Goal: Information Seeking & Learning: Learn about a topic

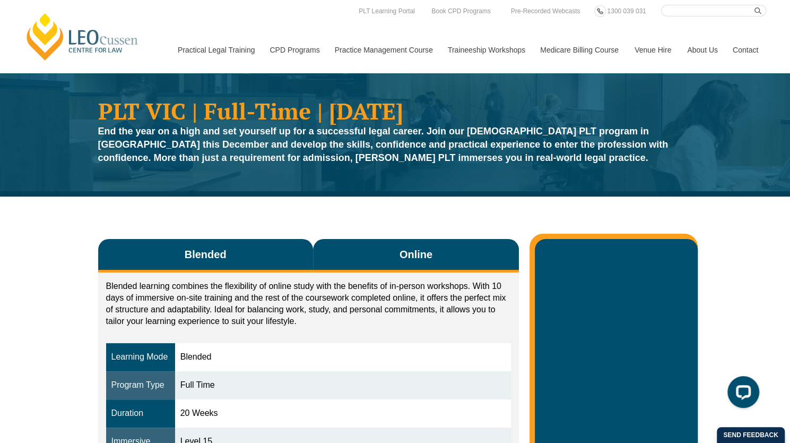
click at [481, 268] on button "Online" at bounding box center [416, 255] width 206 height 33
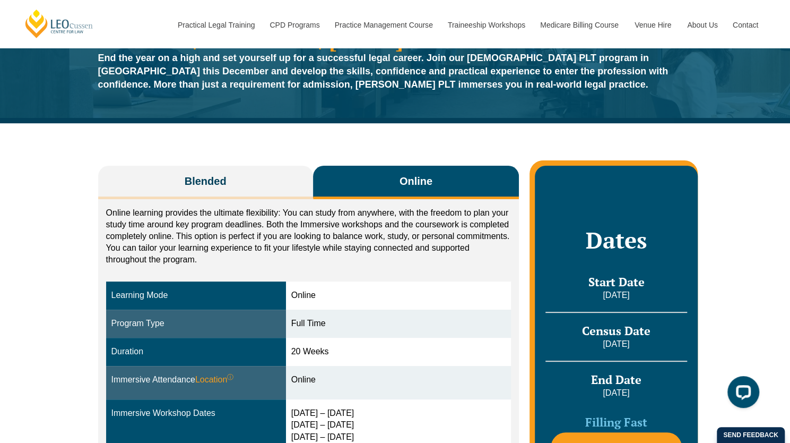
scroll to position [88, 0]
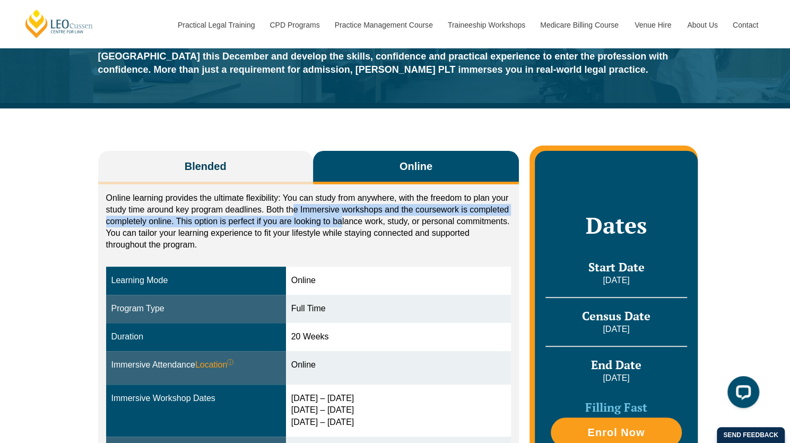
drag, startPoint x: 295, startPoint y: 204, endPoint x: 343, endPoint y: 227, distance: 53.4
click at [343, 224] on p "Online learning provides the ultimate flexibility: You can study from anywhere,…" at bounding box center [308, 221] width 405 height 58
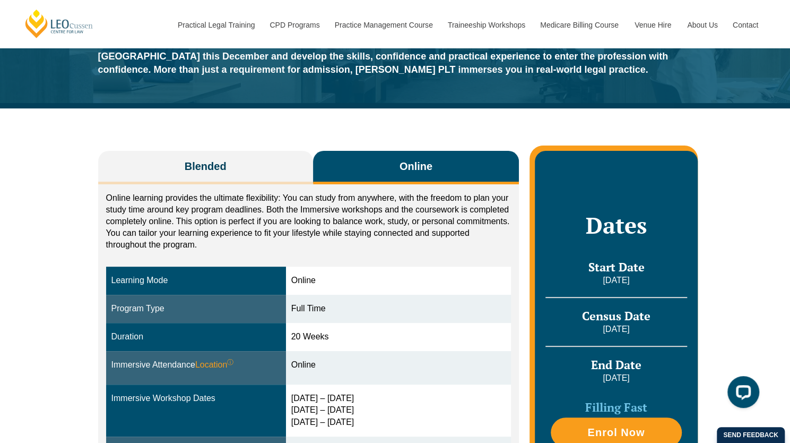
click at [352, 221] on p "Online learning provides the ultimate flexibility: You can study from anywhere,…" at bounding box center [308, 221] width 405 height 58
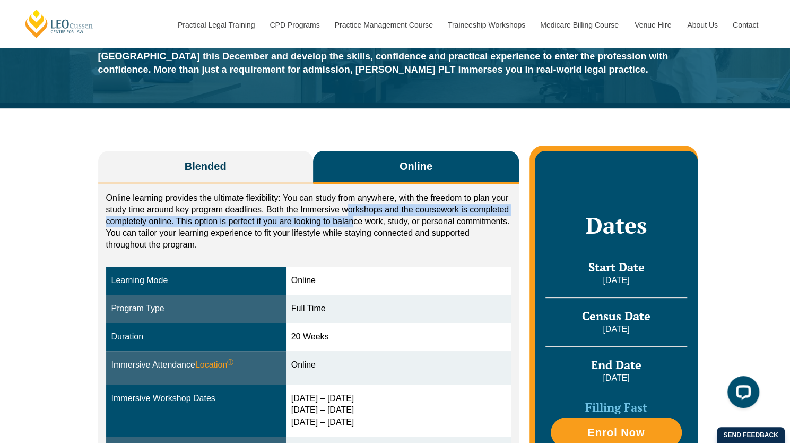
drag, startPoint x: 345, startPoint y: 211, endPoint x: 354, endPoint y: 227, distance: 18.3
click at [354, 227] on p "Online learning provides the ultimate flexibility: You can study from anywhere,…" at bounding box center [308, 221] width 405 height 58
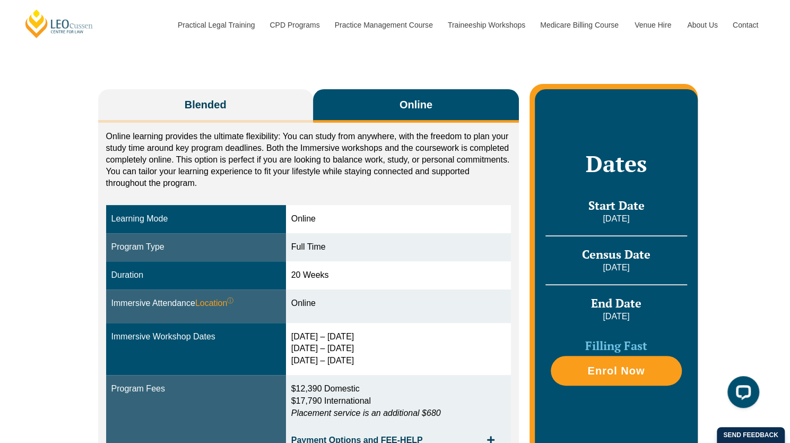
scroll to position [177, 0]
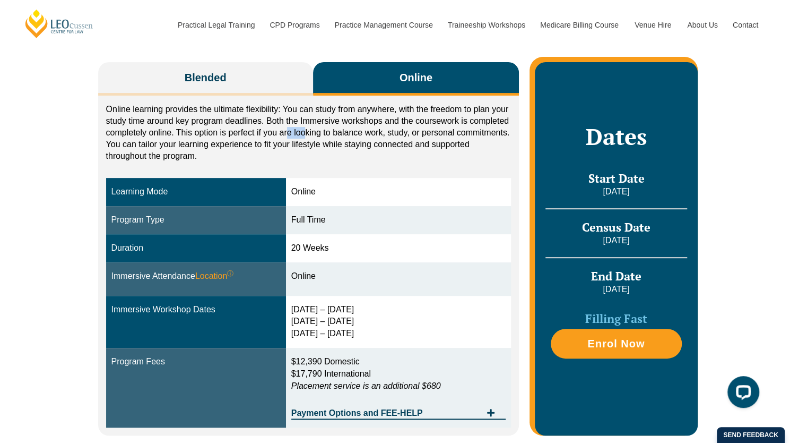
drag, startPoint x: 289, startPoint y: 133, endPoint x: 318, endPoint y: 133, distance: 29.7
click at [306, 133] on p "Online learning provides the ultimate flexibility: You can study from anywhere,…" at bounding box center [308, 132] width 405 height 58
click at [319, 134] on p "Online learning provides the ultimate flexibility: You can study from anywhere,…" at bounding box center [308, 132] width 405 height 58
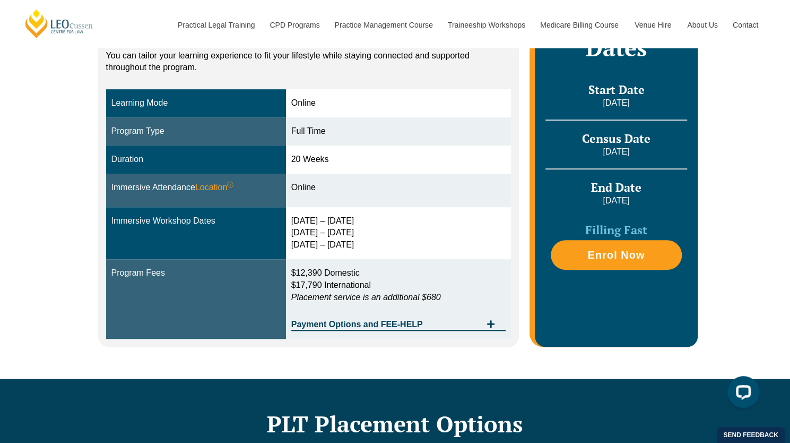
scroll to position [88, 0]
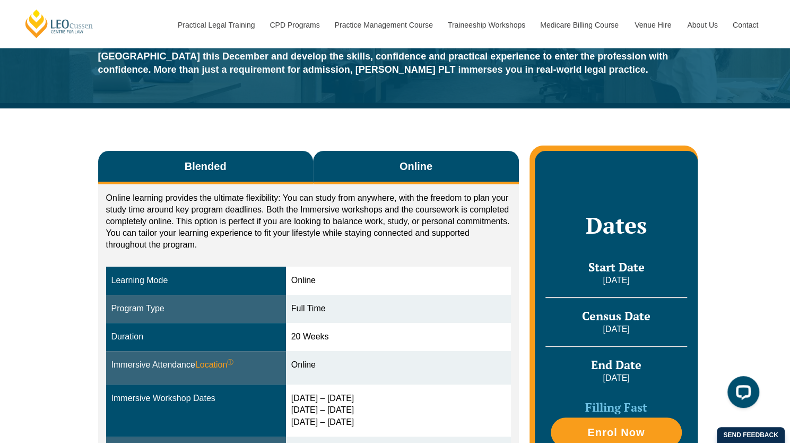
click at [305, 165] on button "Blended" at bounding box center [205, 167] width 215 height 33
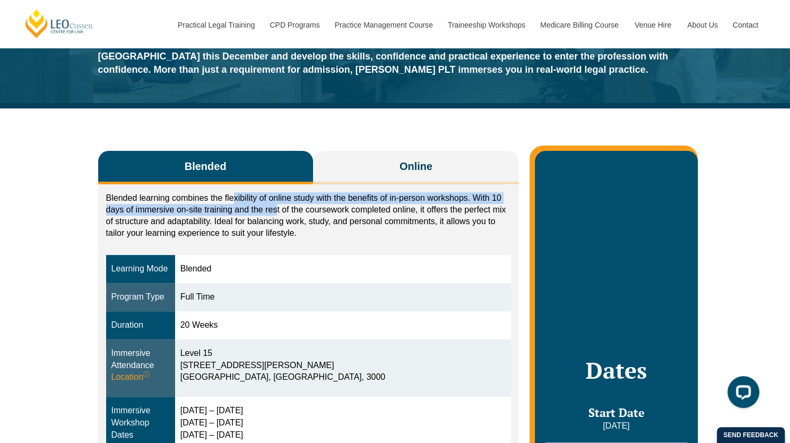
drag, startPoint x: 236, startPoint y: 195, endPoint x: 277, endPoint y: 210, distance: 44.0
click at [277, 210] on p "Blended learning combines the flexibility of online study with the benefits of …" at bounding box center [308, 215] width 405 height 47
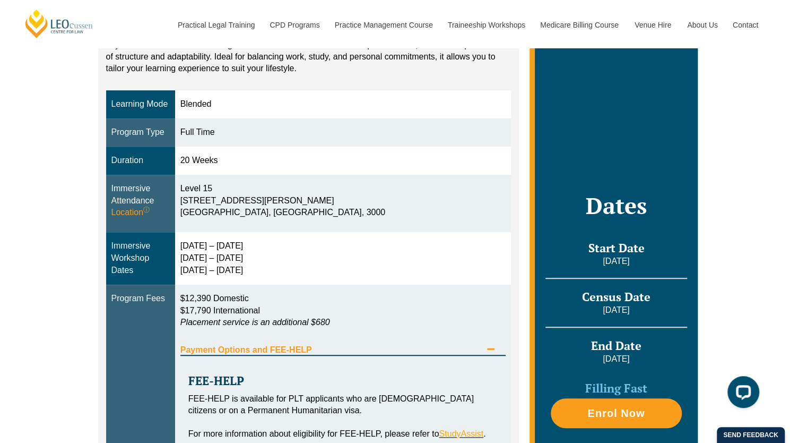
scroll to position [353, 0]
